Goal: Information Seeking & Learning: Check status

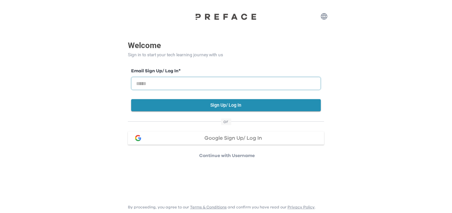
click at [193, 85] on input "email" at bounding box center [226, 83] width 190 height 13
paste input "**********"
type input "**********"
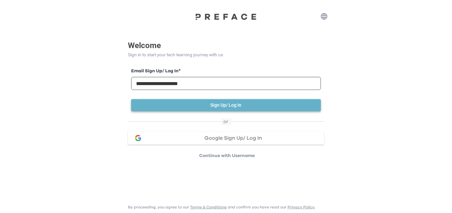
click at [248, 101] on button "Sign Up/ Log In" at bounding box center [226, 105] width 190 height 12
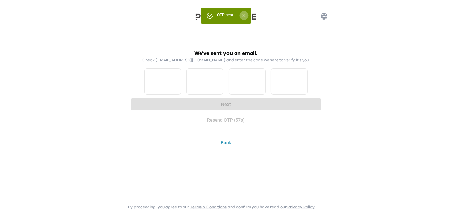
click at [246, 15] on icon "Close" at bounding box center [244, 16] width 6 height 6
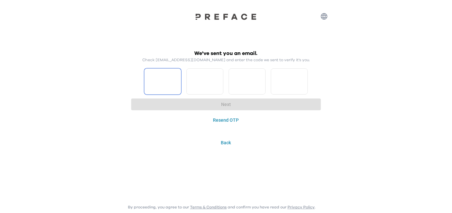
click at [165, 83] on input "Please enter OTP character 1" at bounding box center [162, 81] width 37 height 26
click at [176, 85] on input "Please enter OTP character 1" at bounding box center [162, 81] width 37 height 26
click at [176, 79] on input "*" at bounding box center [162, 81] width 37 height 26
click at [176, 87] on input "*" at bounding box center [162, 81] width 37 height 26
click at [177, 76] on input "*" at bounding box center [162, 81] width 37 height 26
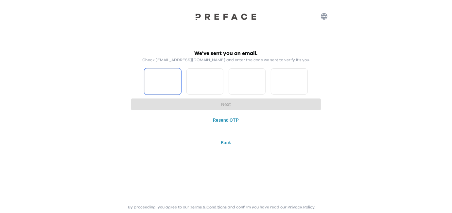
type input "*"
click at [177, 76] on input "*" at bounding box center [162, 81] width 37 height 26
click at [218, 78] on input "*" at bounding box center [204, 81] width 37 height 26
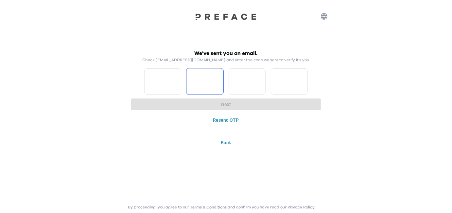
type input "*"
click at [218, 78] on input "*" at bounding box center [204, 81] width 37 height 26
click at [259, 77] on input "*" at bounding box center [247, 81] width 37 height 26
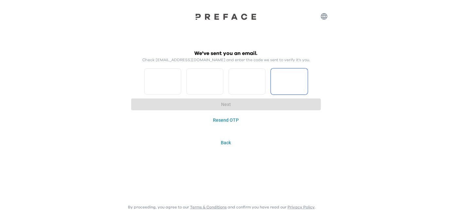
click at [259, 77] on input "*" at bounding box center [247, 81] width 37 height 26
type input "*"
click at [259, 77] on input "*" at bounding box center [247, 81] width 37 height 26
click at [304, 87] on input "Please enter OTP character 4" at bounding box center [289, 81] width 37 height 26
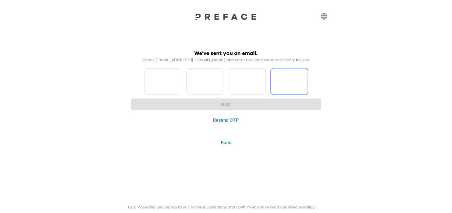
click at [303, 86] on input "Please enter OTP character 4" at bounding box center [289, 81] width 37 height 26
click at [302, 85] on input "Please enter OTP character 4" at bounding box center [289, 81] width 37 height 26
click at [302, 79] on input "*" at bounding box center [289, 81] width 37 height 26
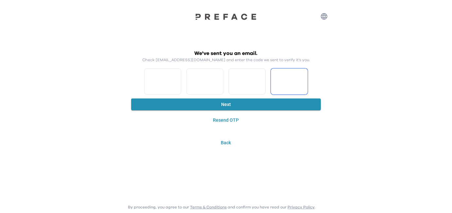
click at [302, 79] on input "*" at bounding box center [289, 81] width 37 height 26
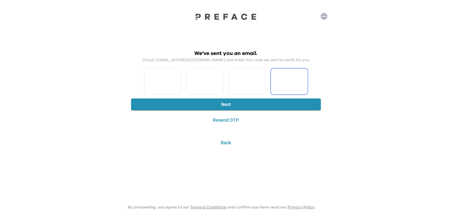
click at [302, 79] on input "*" at bounding box center [289, 81] width 37 height 26
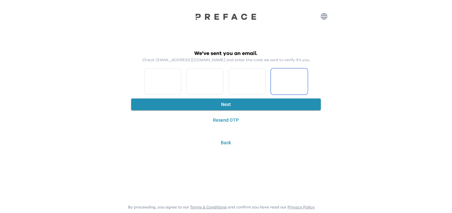
click at [302, 79] on input "*" at bounding box center [289, 81] width 37 height 26
click at [302, 78] on input "*" at bounding box center [289, 81] width 37 height 26
click at [300, 83] on input "*" at bounding box center [289, 81] width 37 height 26
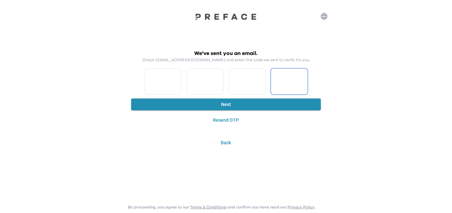
click at [300, 83] on input "*" at bounding box center [289, 81] width 37 height 26
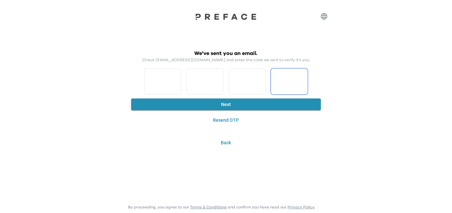
type input "*"
click at [300, 83] on input "*" at bounding box center [289, 81] width 37 height 26
click at [248, 104] on button "Next" at bounding box center [226, 104] width 190 height 12
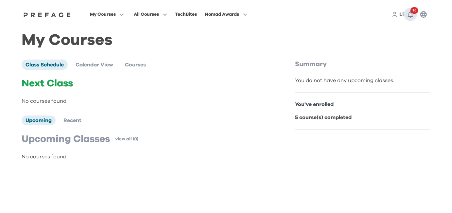
click at [411, 11] on icon "button" at bounding box center [410, 14] width 5 height 7
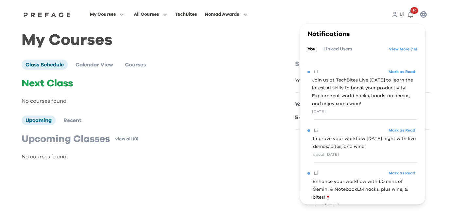
click at [247, 85] on p "Next Class" at bounding box center [145, 84] width 246 height 12
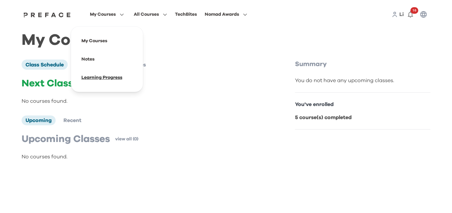
click at [100, 72] on span at bounding box center [106, 77] width 61 height 18
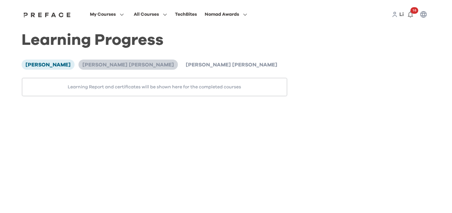
click at [82, 66] on span "Ka Lam Chan" at bounding box center [128, 64] width 92 height 5
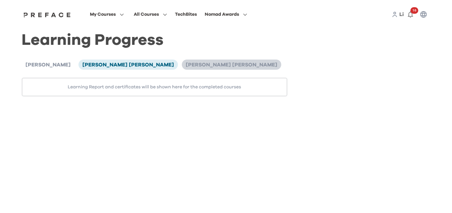
click at [186, 64] on span "Ka Long Chan" at bounding box center [232, 64] width 92 height 5
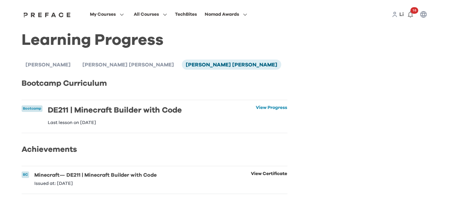
click at [264, 181] on link "View Certificate" at bounding box center [269, 178] width 36 height 14
click at [280, 110] on link "View Progress" at bounding box center [271, 115] width 31 height 20
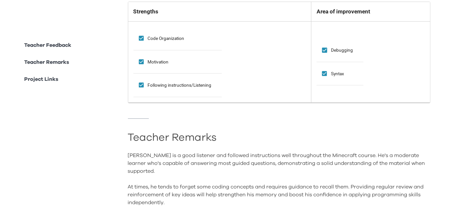
scroll to position [392, 0]
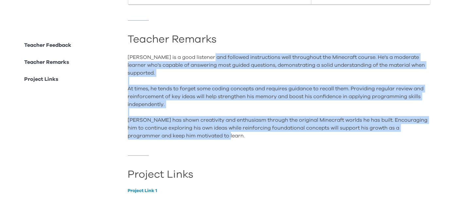
drag, startPoint x: 207, startPoint y: 58, endPoint x: 259, endPoint y: 134, distance: 92.0
click at [259, 134] on div "Ka Long is a good listener and followed instructions well throughout the Minecr…" at bounding box center [279, 96] width 303 height 86
drag, startPoint x: 259, startPoint y: 134, endPoint x: 145, endPoint y: 52, distance: 140.8
click at [145, 53] on div "Ka Long is a good listener and followed instructions well throughout the Minecr…" at bounding box center [279, 96] width 303 height 86
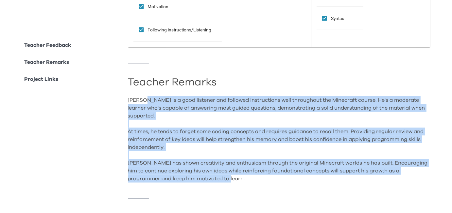
scroll to position [294, 0]
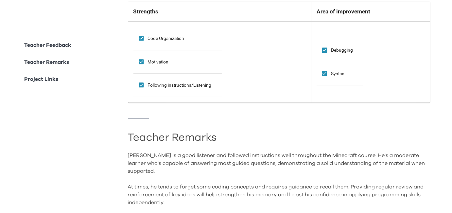
click at [43, 79] on p "Project Links" at bounding box center [41, 79] width 34 height 8
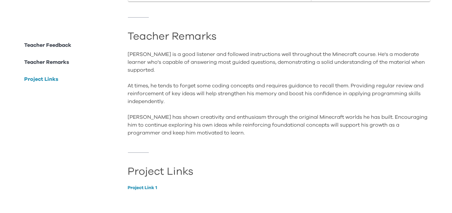
scroll to position [400, 0]
click at [151, 185] on link "Project Link 1" at bounding box center [279, 187] width 303 height 5
